Goal: Task Accomplishment & Management: Use online tool/utility

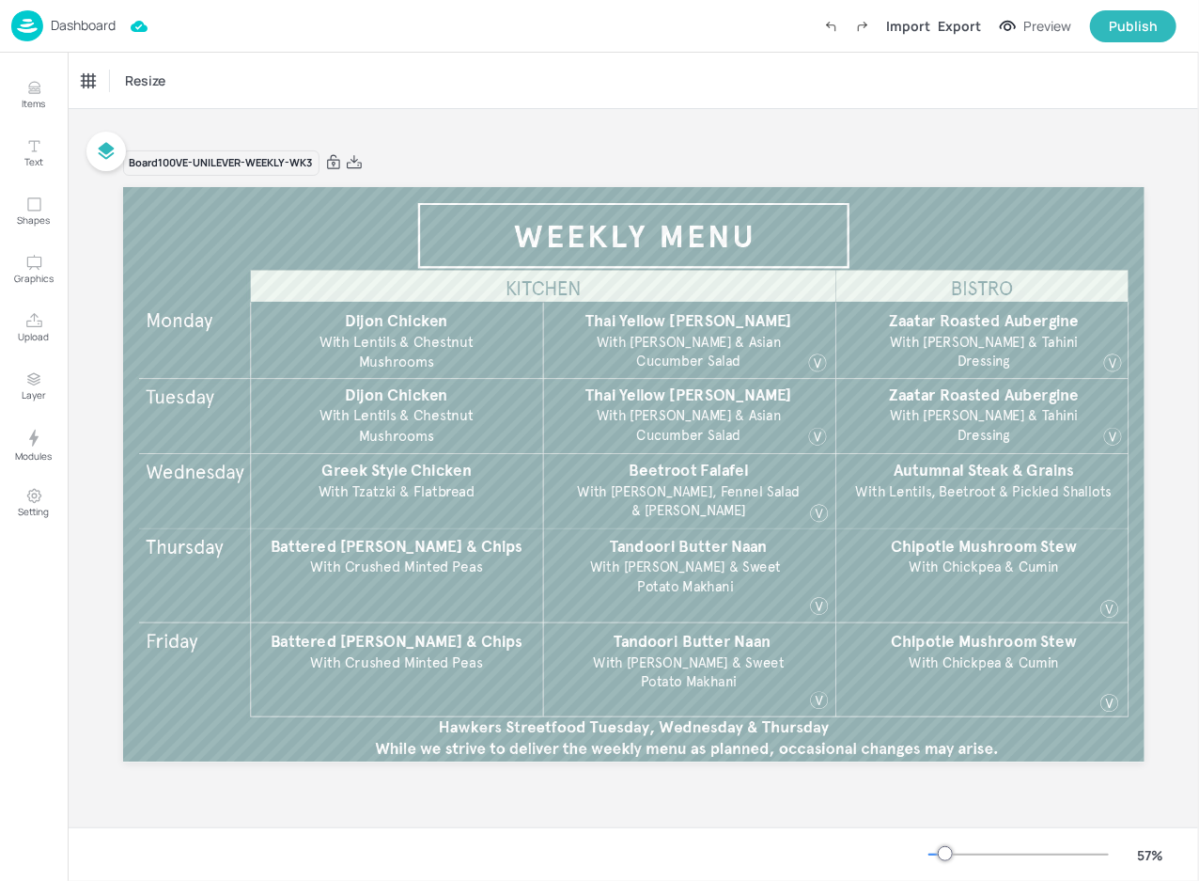
click at [390, 66] on div "Resize" at bounding box center [633, 80] width 1131 height 55
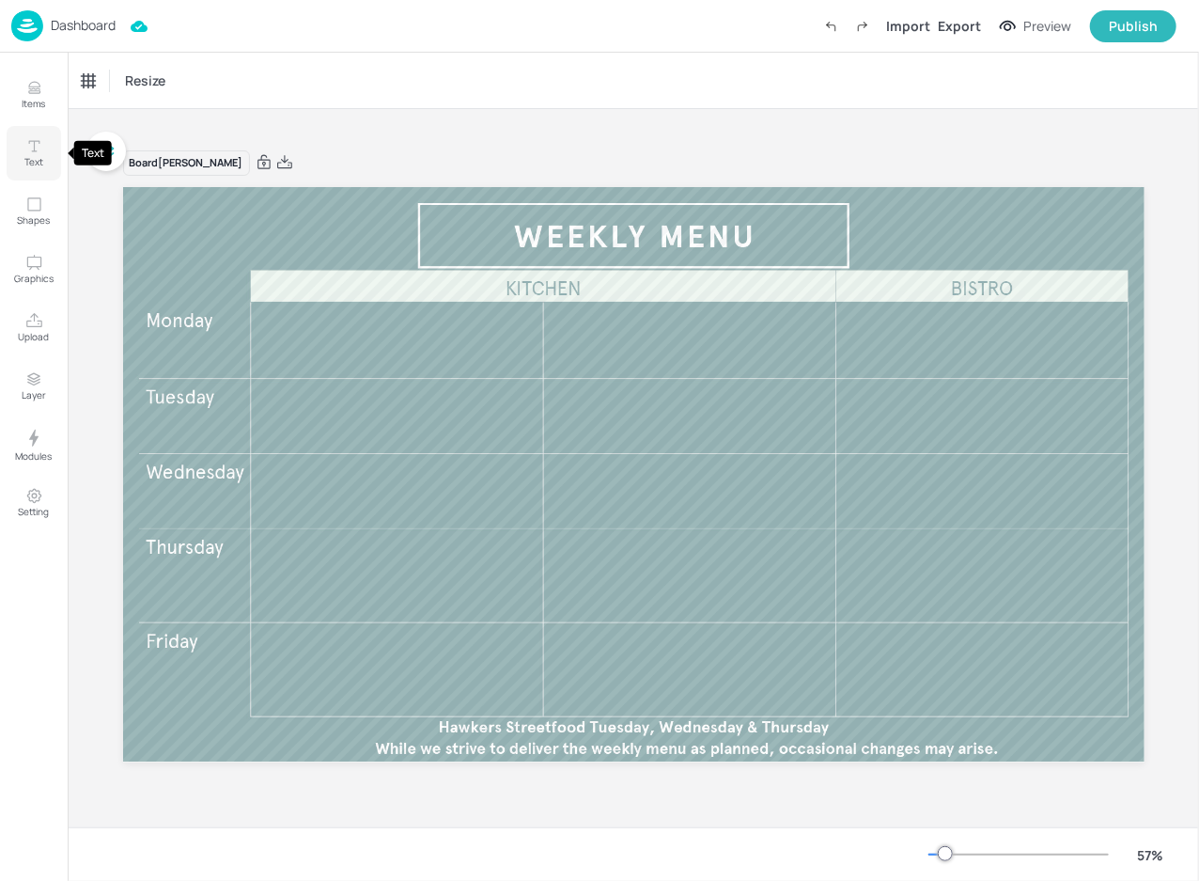
drag, startPoint x: 40, startPoint y: 135, endPoint x: 47, endPoint y: 144, distance: 10.7
click at [40, 136] on button "Text" at bounding box center [34, 153] width 55 height 55
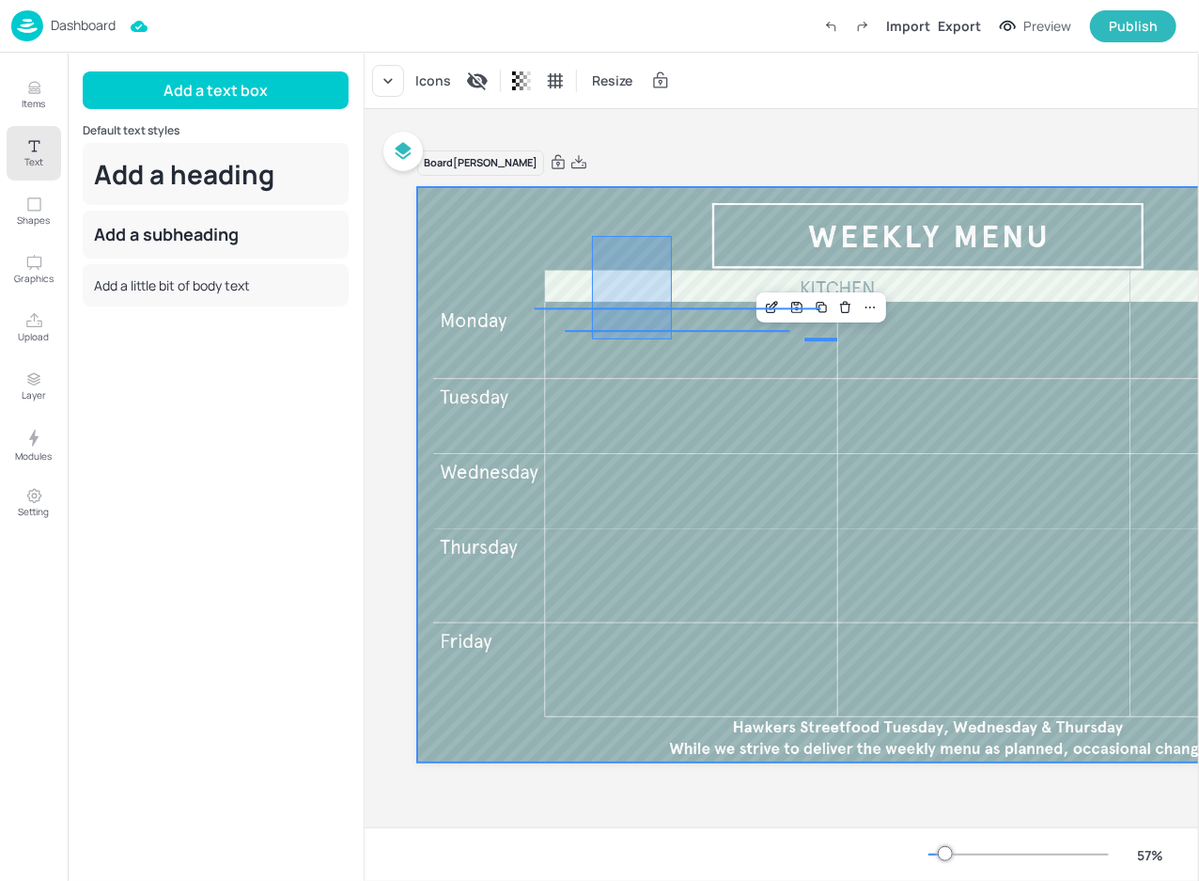
drag, startPoint x: 592, startPoint y: 236, endPoint x: 914, endPoint y: 543, distance: 445.4
click at [914, 543] on div at bounding box center [928, 474] width 1022 height 574
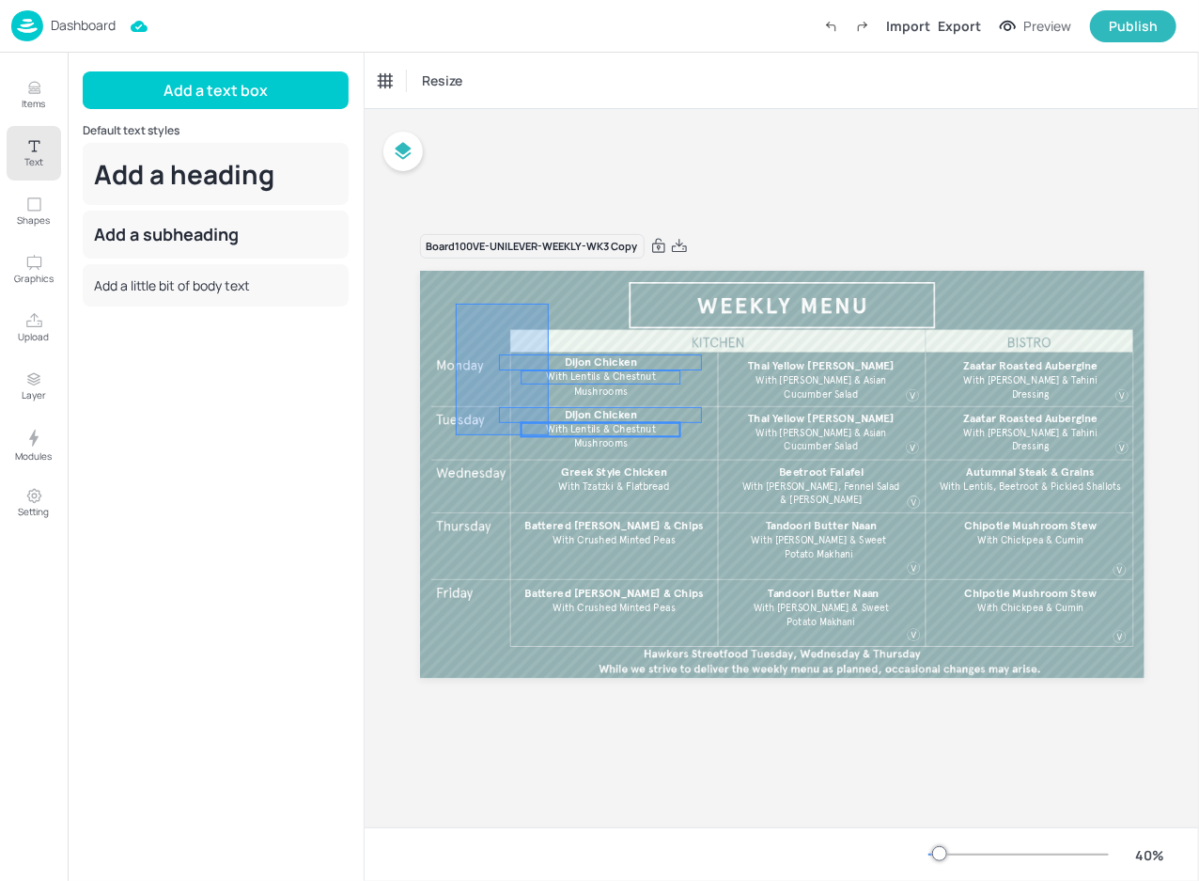
drag, startPoint x: 476, startPoint y: 315, endPoint x: 549, endPoint y: 435, distance: 140.9
click at [549, 271] on div "Thai Yellow Curry With Jasmine Rice & Asian Cucumber Salad Zaatar Roasted Auber…" at bounding box center [782, 271] width 725 height 0
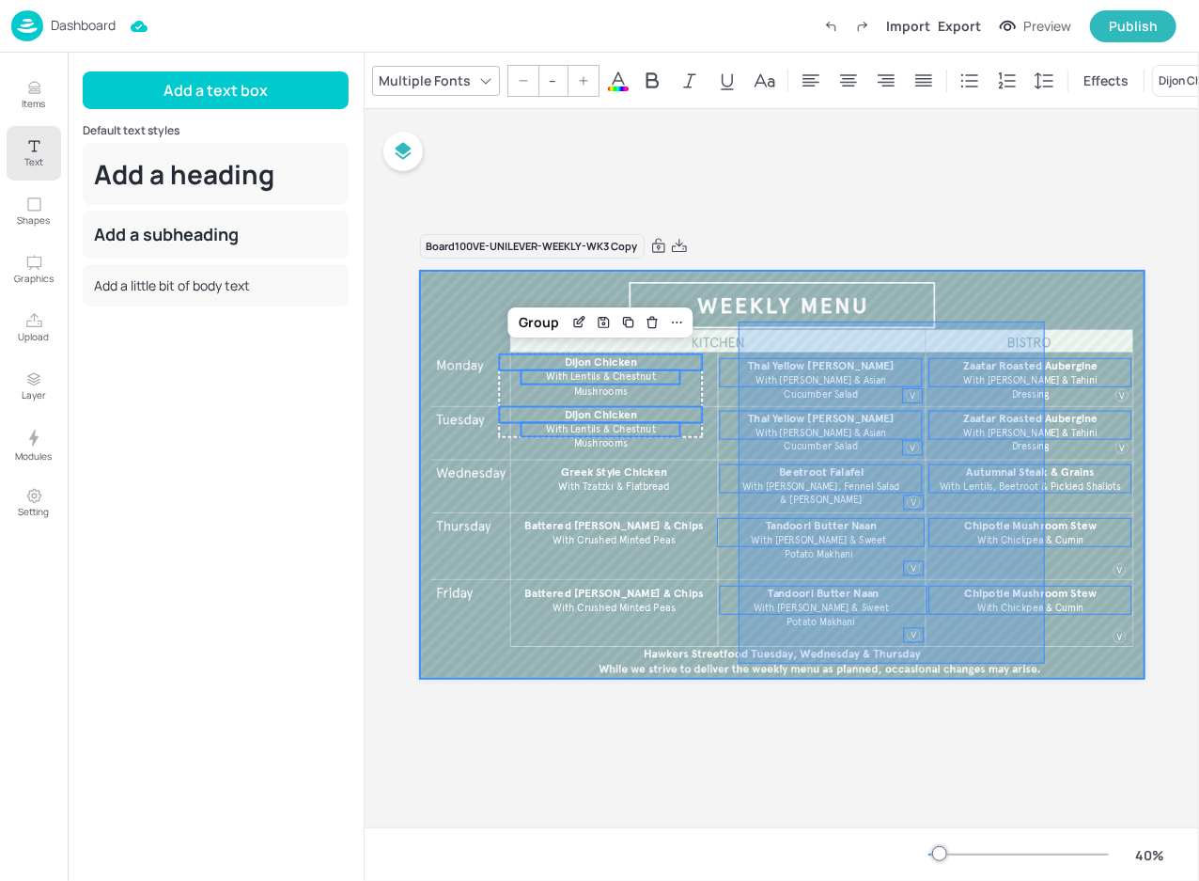
drag, startPoint x: 739, startPoint y: 321, endPoint x: 1045, endPoint y: 663, distance: 459.2
click at [1045, 663] on div at bounding box center [782, 475] width 725 height 408
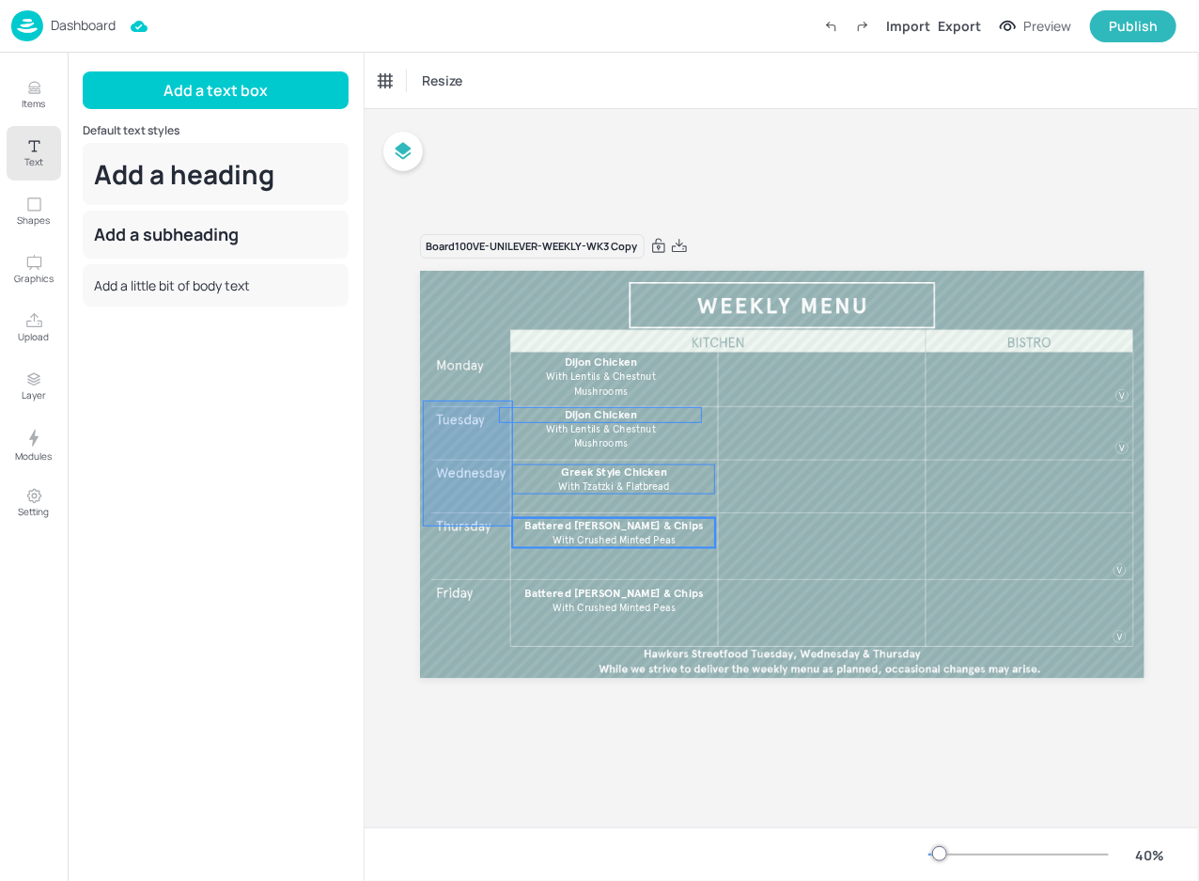
drag, startPoint x: 424, startPoint y: 400, endPoint x: 513, endPoint y: 526, distance: 154.4
click at [513, 271] on div "Greek Style Chicken With Tzatzki & Flatbread Dijon Chicken With Lentils & Chest…" at bounding box center [782, 271] width 725 height 0
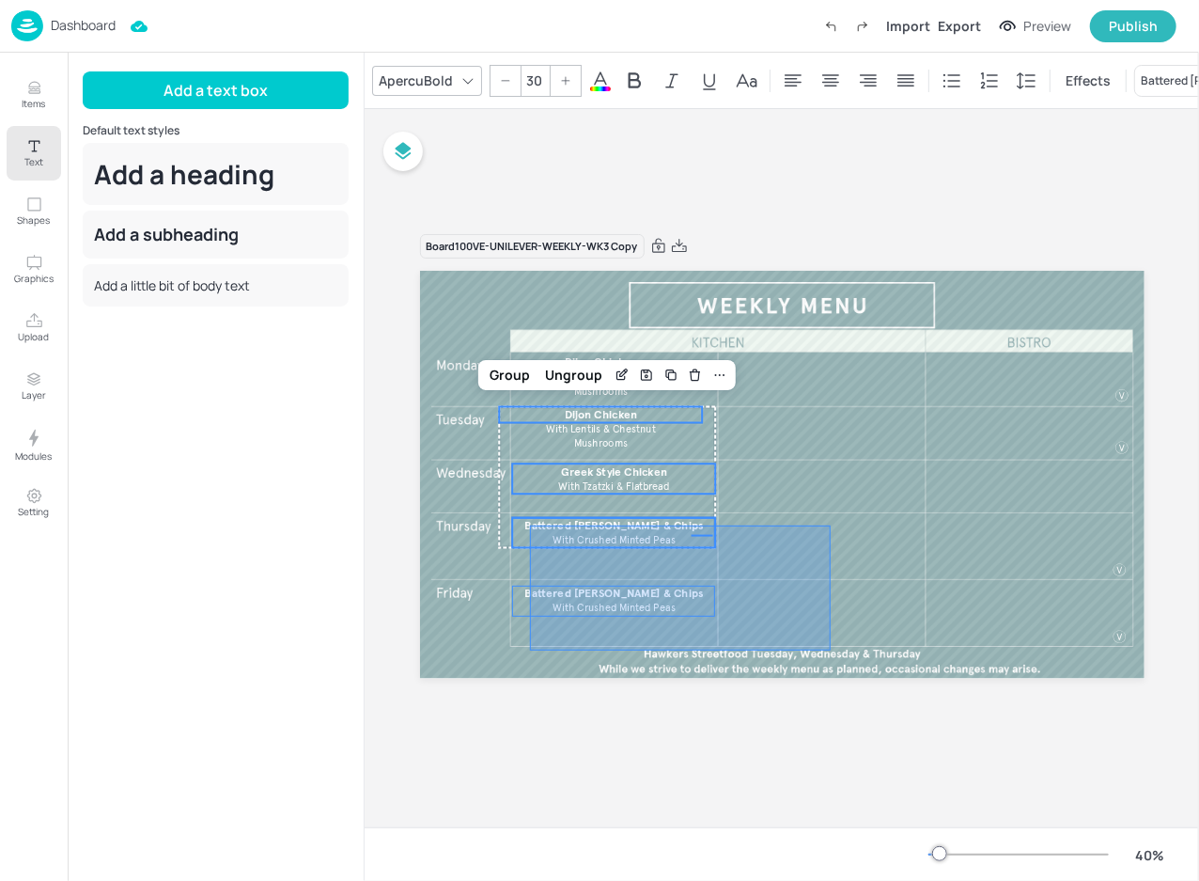
drag, startPoint x: 830, startPoint y: 650, endPoint x: 499, endPoint y: 530, distance: 352.0
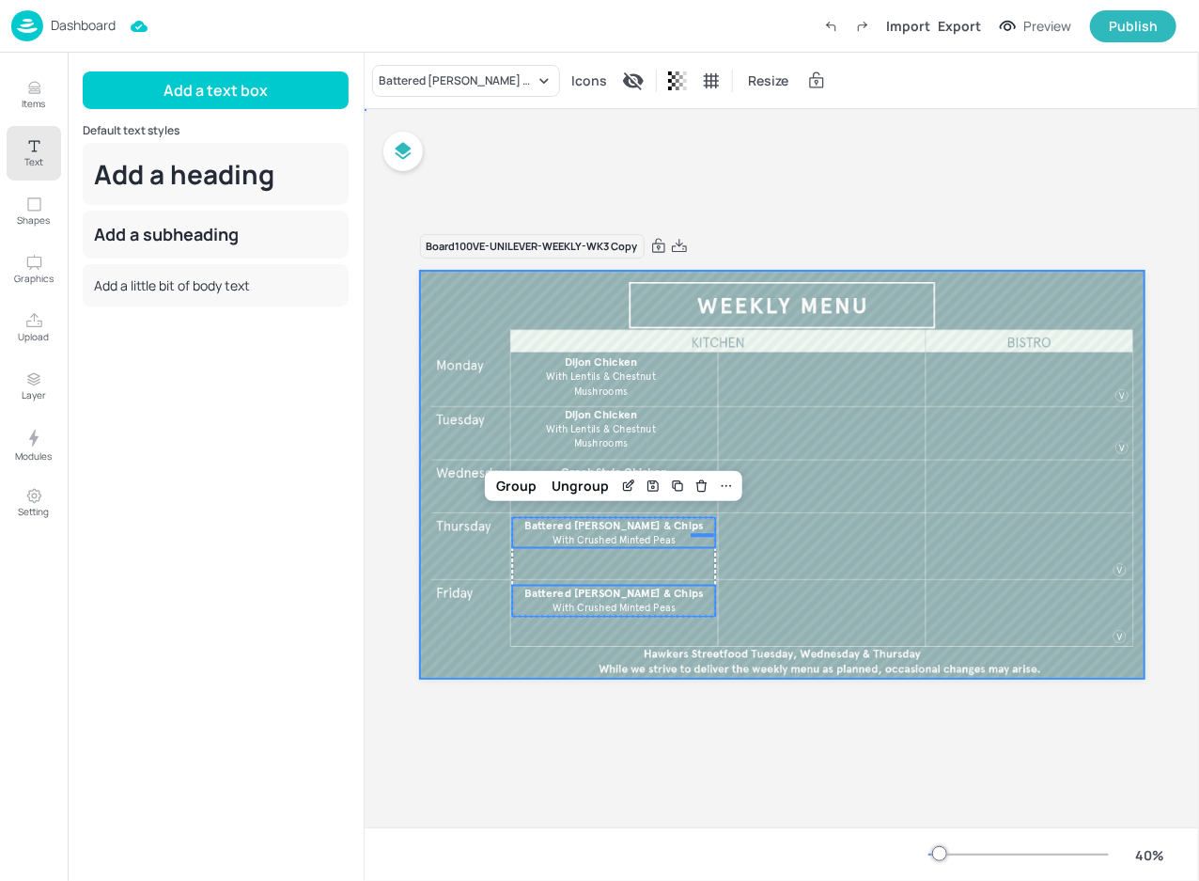
click at [795, 530] on div at bounding box center [782, 475] width 725 height 408
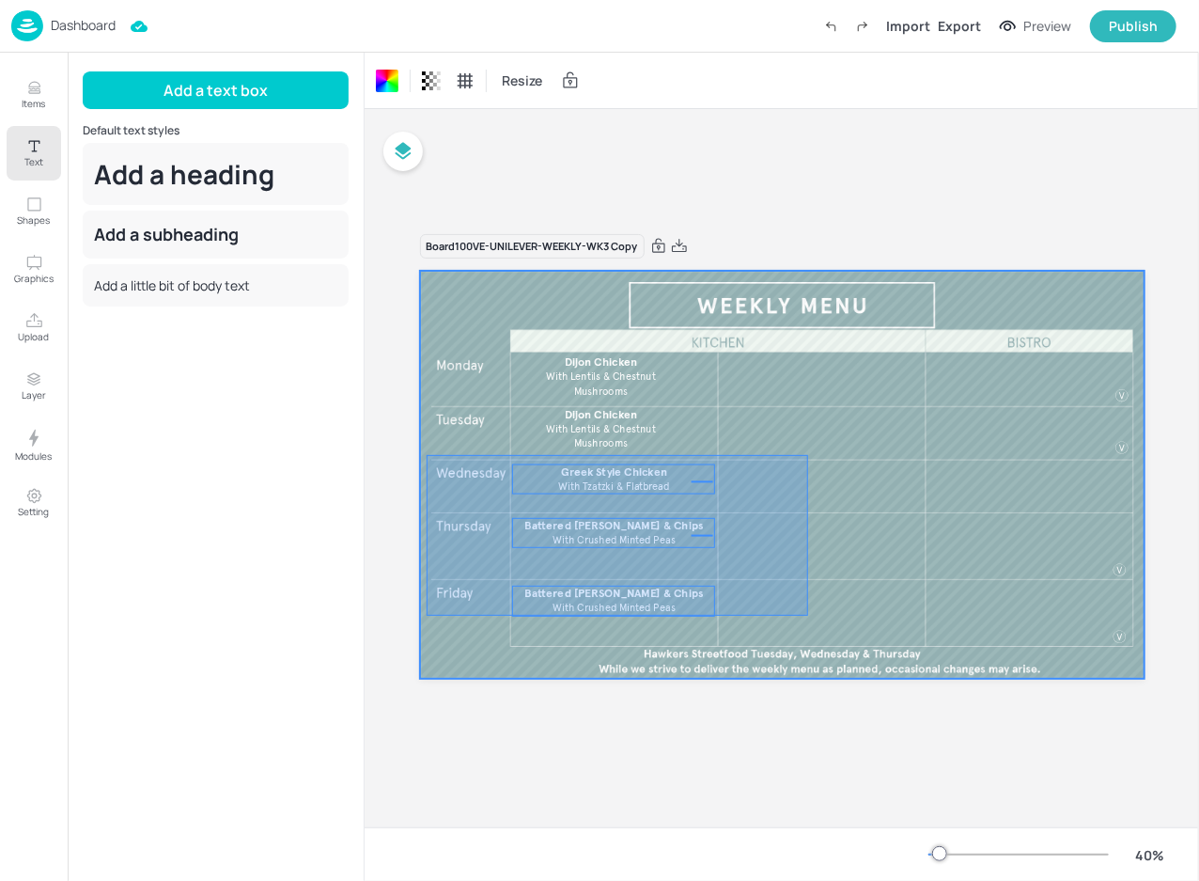
drag, startPoint x: 655, startPoint y: 564, endPoint x: 427, endPoint y: 455, distance: 253.1
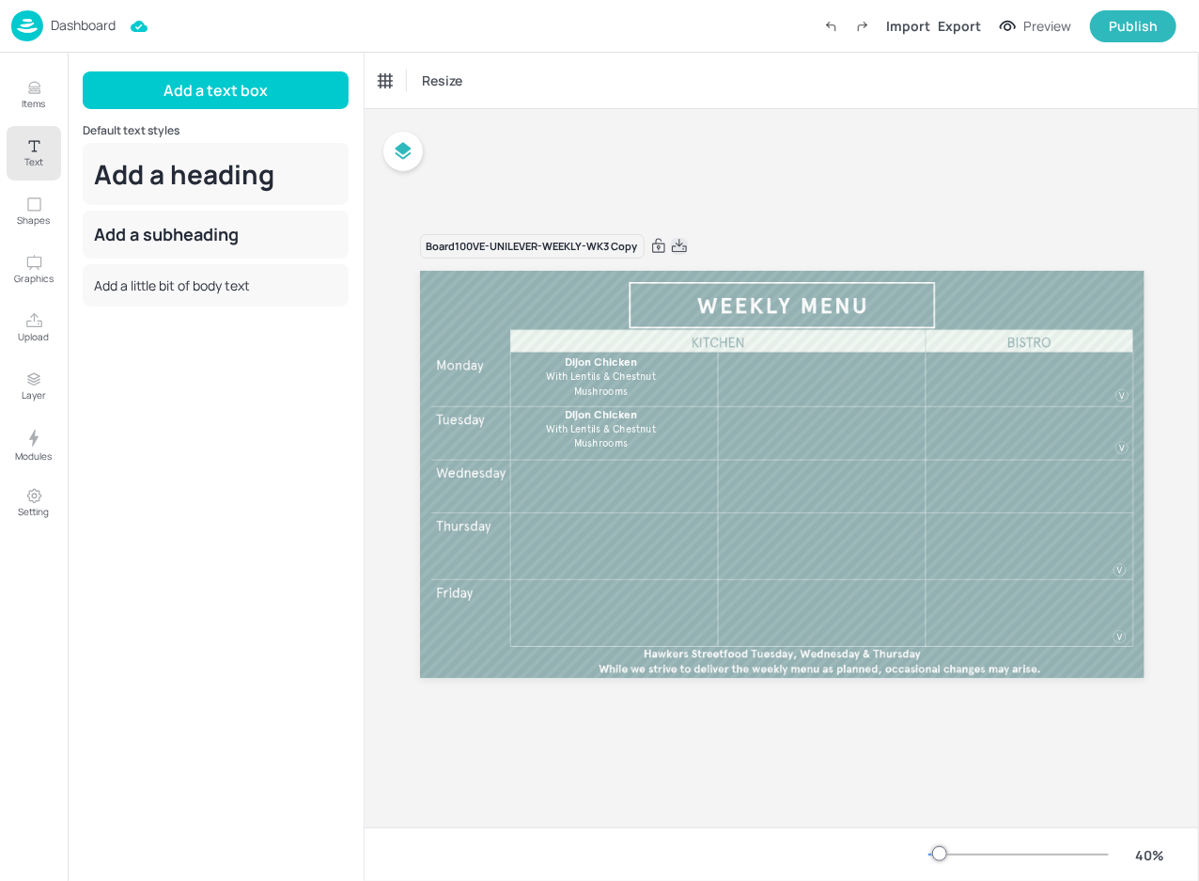
click at [679, 247] on icon at bounding box center [679, 246] width 17 height 19
click at [707, 89] on div "Resize" at bounding box center [782, 80] width 835 height 55
click at [955, 413] on div at bounding box center [782, 475] width 725 height 408
click at [984, 413] on div at bounding box center [782, 475] width 725 height 408
drag, startPoint x: 384, startPoint y: 590, endPoint x: 415, endPoint y: 555, distance: 46.6
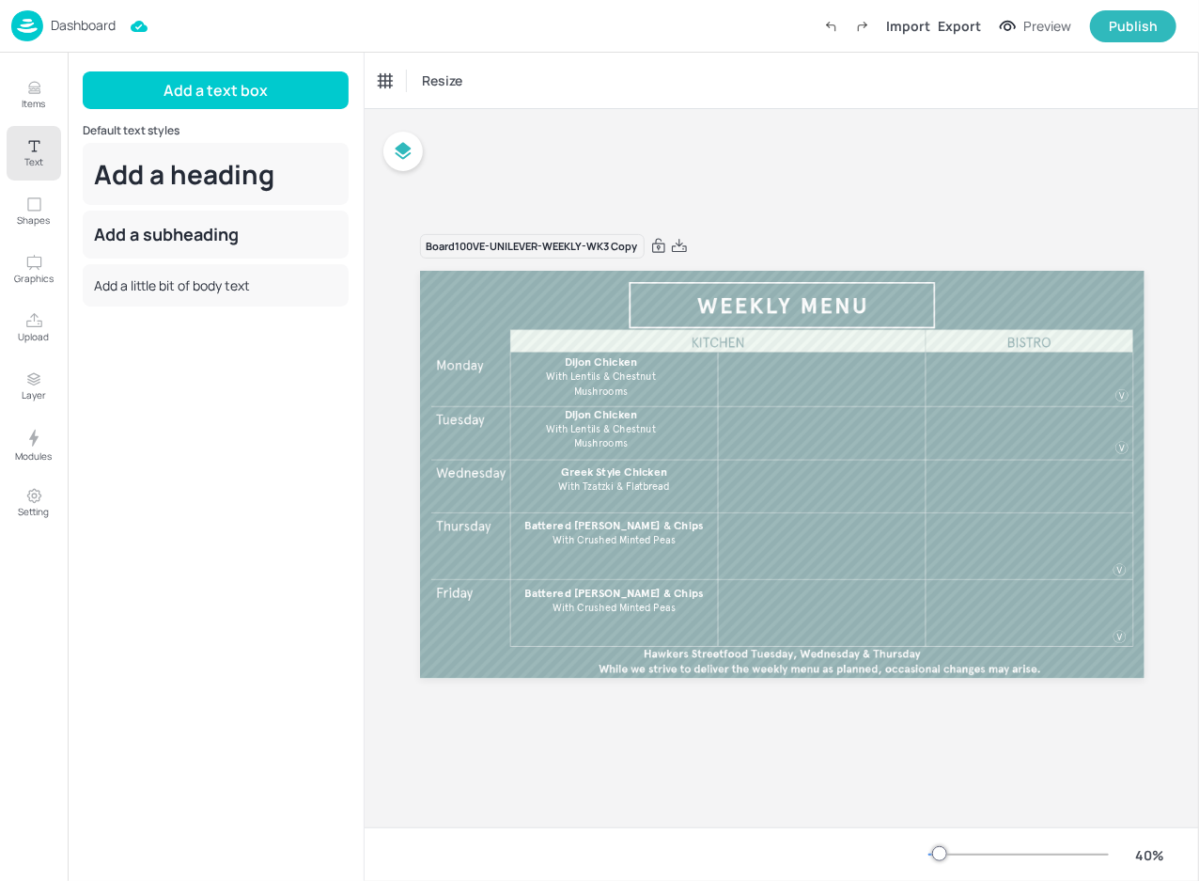
click at [384, 590] on div "Board 100VE-UNILEVER-WEEKLY-WK3 Copy Greek Style Chicken With Tzatzki & Flatbre…" at bounding box center [782, 468] width 830 height 515
click at [616, 597] on span "Battered [PERSON_NAME] & Chips" at bounding box center [613, 593] width 179 height 14
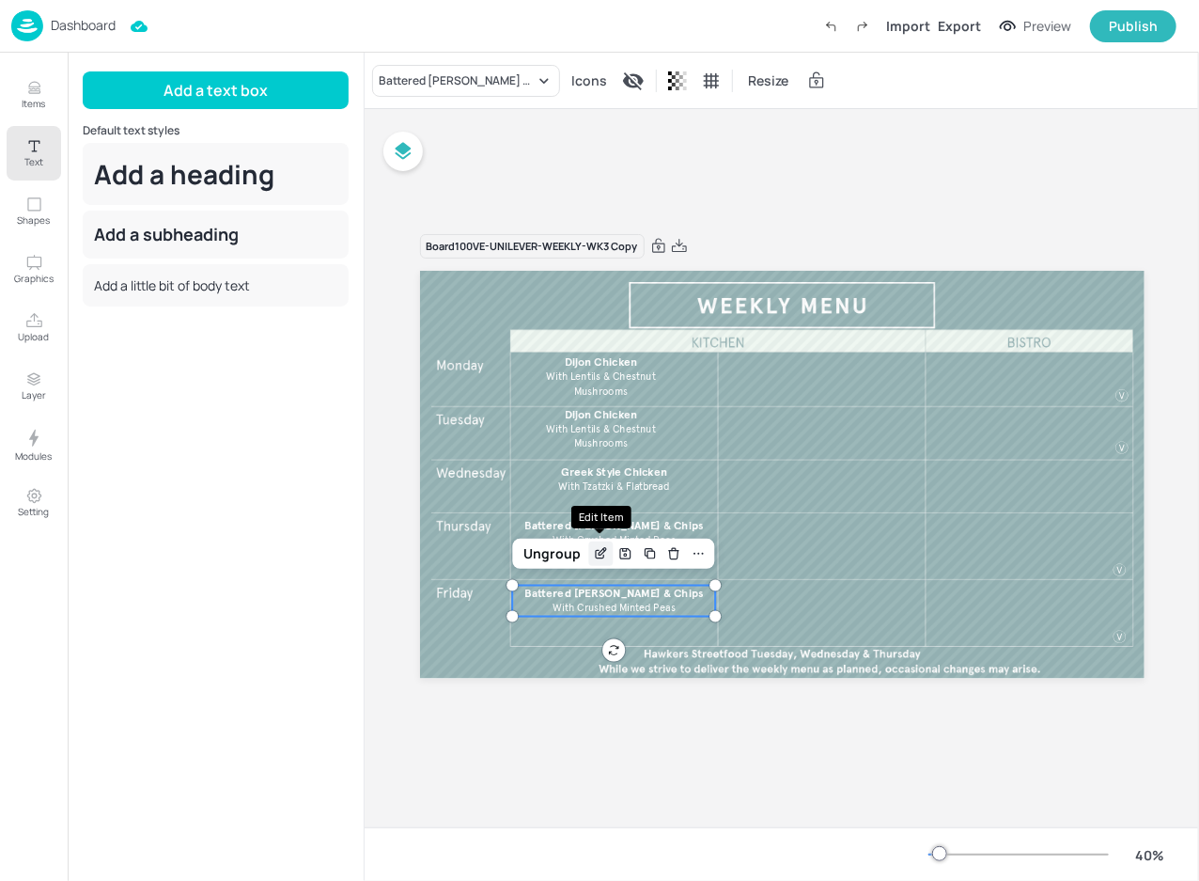
click at [598, 558] on icon "Edit Item" at bounding box center [600, 555] width 8 height 8
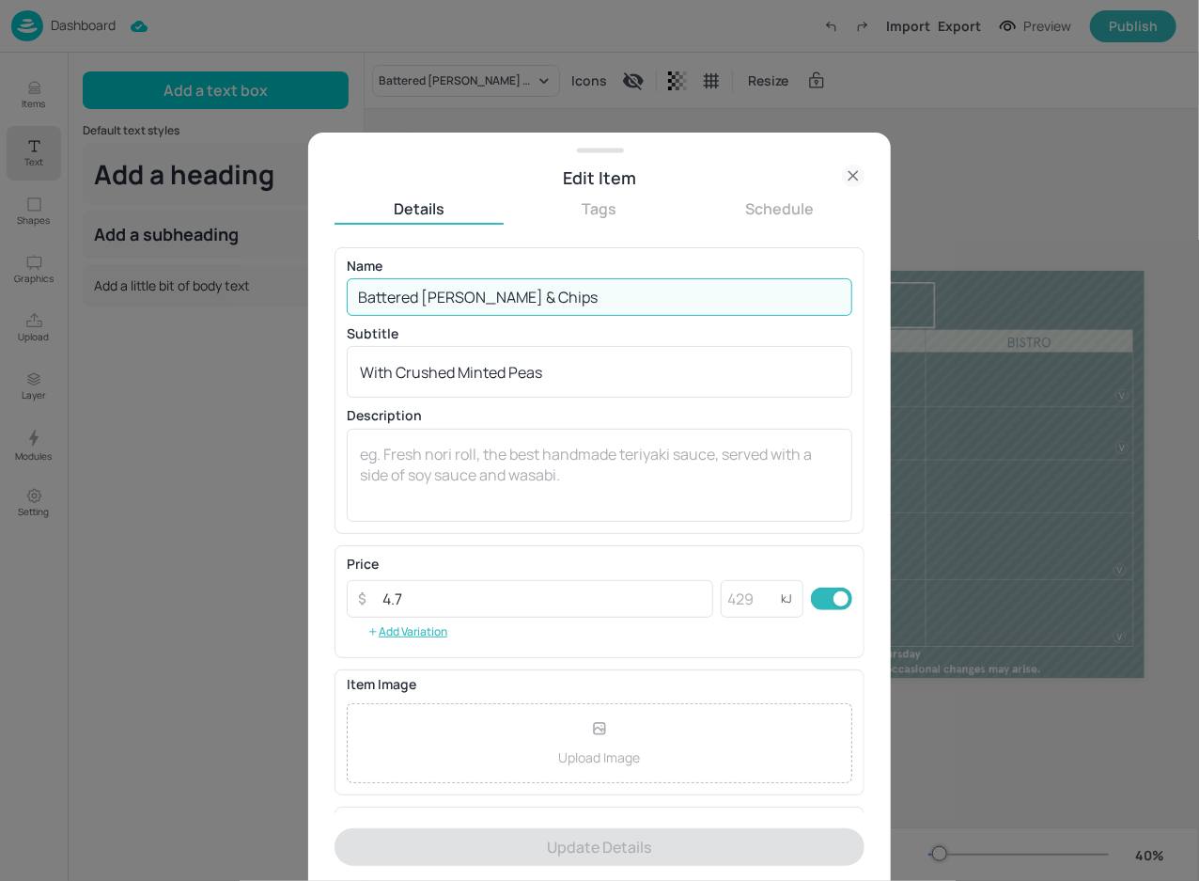
drag, startPoint x: 569, startPoint y: 300, endPoint x: 538, endPoint y: 297, distance: 30.2
click at [538, 297] on input "Battered [PERSON_NAME] & Chips" at bounding box center [600, 297] width 506 height 38
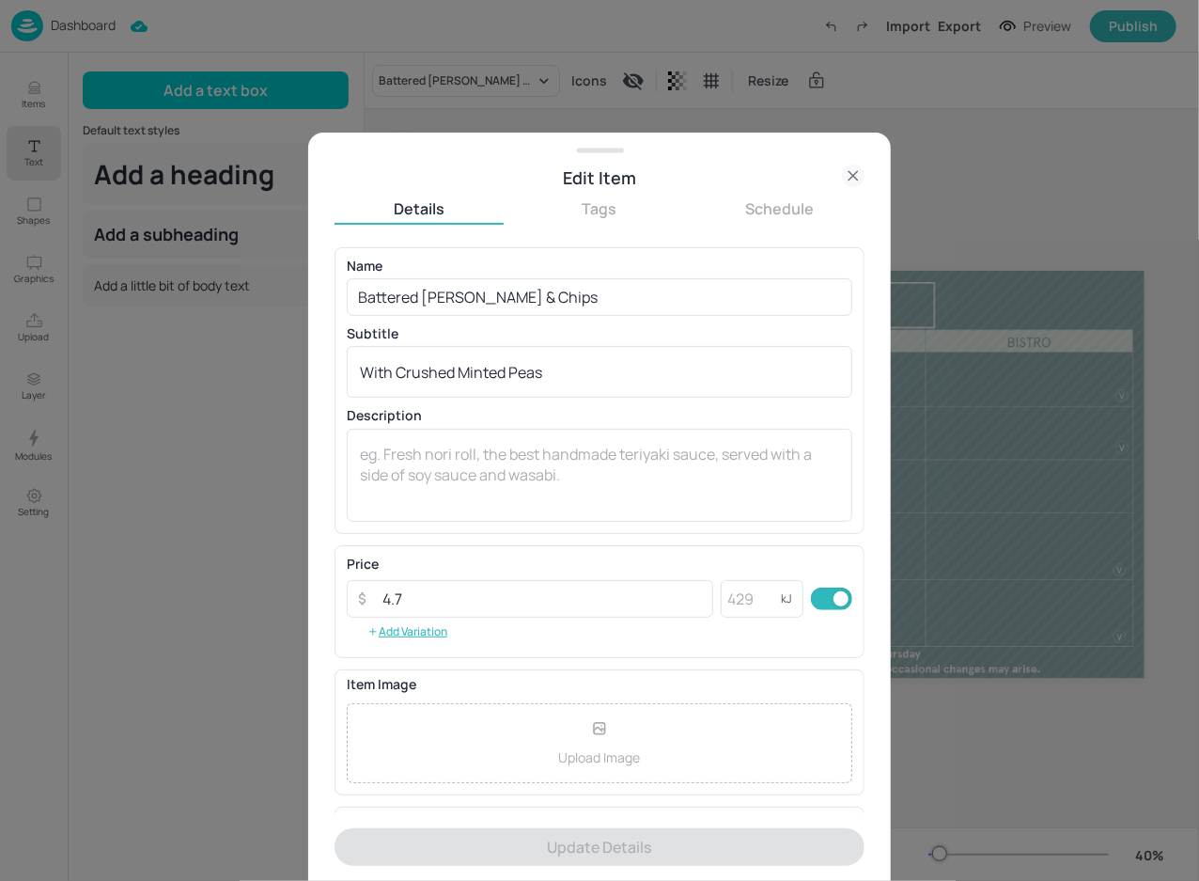
drag, startPoint x: 1073, startPoint y: 174, endPoint x: 1044, endPoint y: 101, distance: 78.0
click at [1072, 174] on div at bounding box center [599, 440] width 1199 height 881
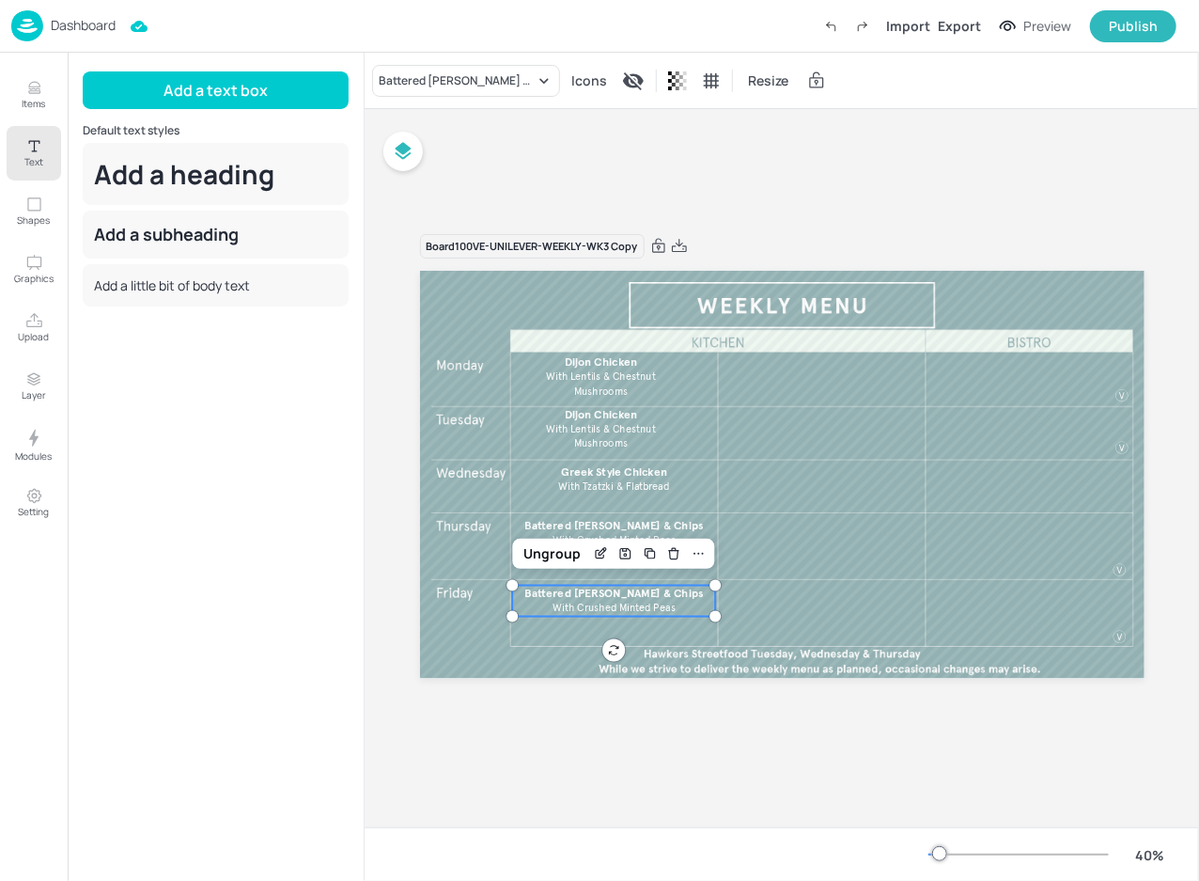
click at [1053, 31] on div "Preview" at bounding box center [1047, 26] width 48 height 21
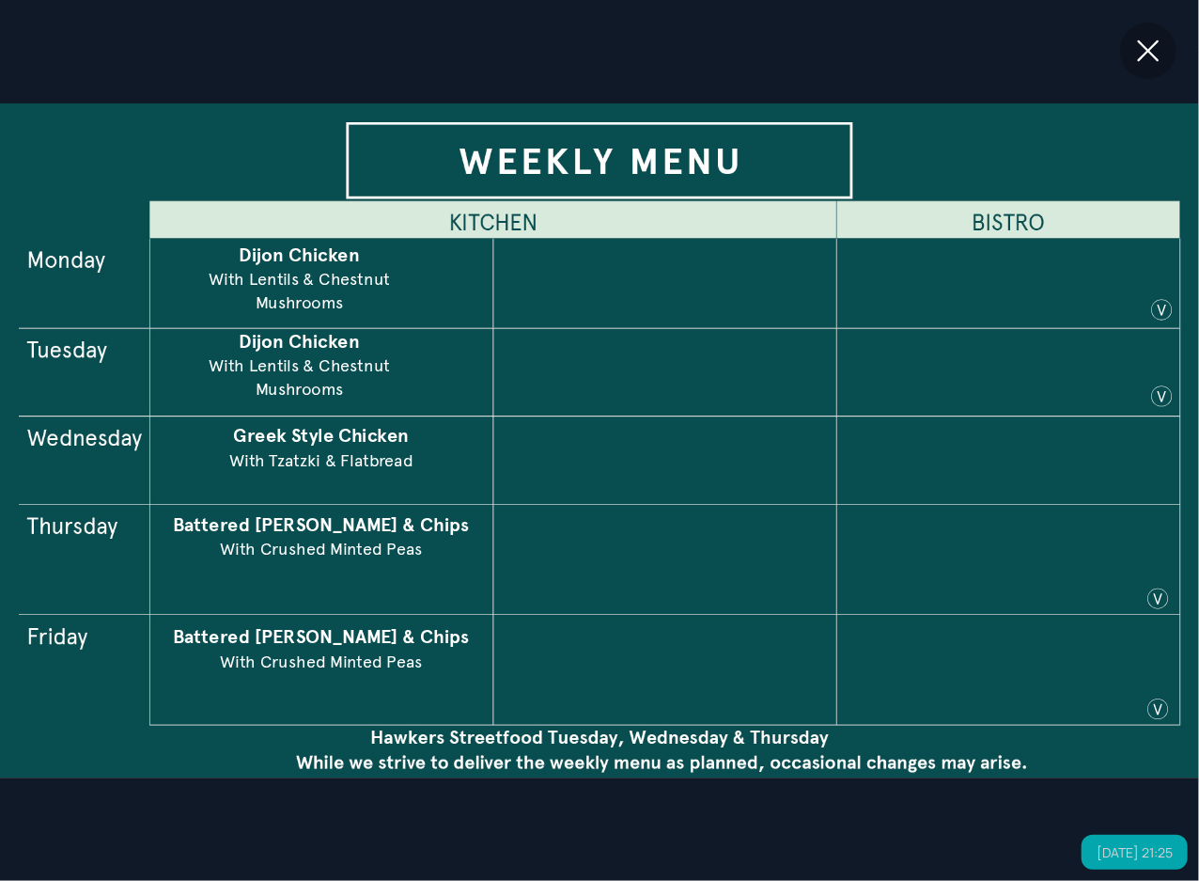
click at [1150, 45] on icon at bounding box center [1148, 51] width 34 height 34
